Goal: Check status

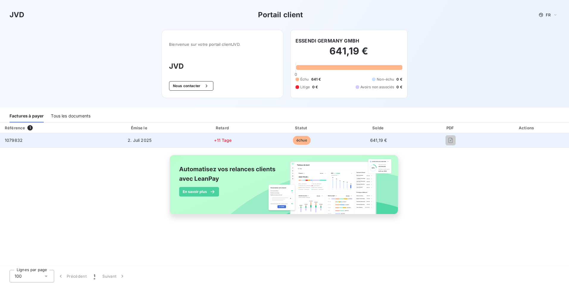
click at [64, 142] on td "1079832" at bounding box center [48, 140] width 96 height 14
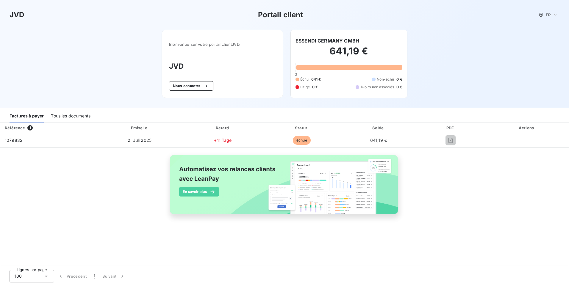
click at [281, 54] on h2 "641,19 €" at bounding box center [349, 54] width 107 height 18
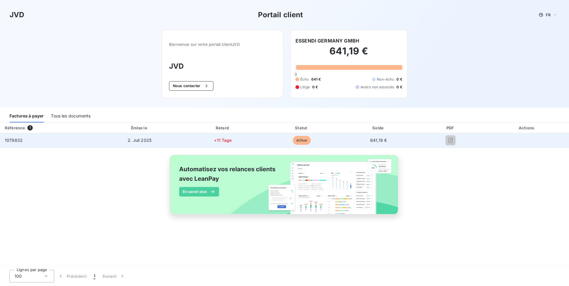
click at [148, 137] on td "2. Juli 2025" at bounding box center [139, 140] width 87 height 14
click at [241, 137] on td "+11 Tage" at bounding box center [223, 140] width 80 height 14
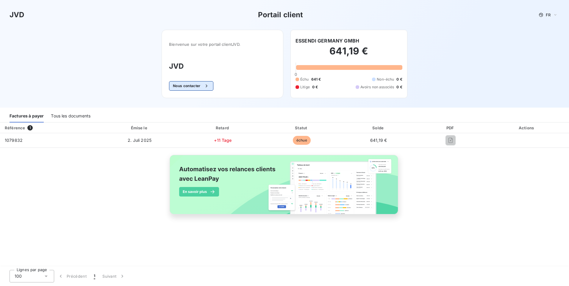
click at [187, 86] on button "Nous contacter" at bounding box center [191, 86] width 44 height 10
